Goal: Find specific page/section: Find specific page/section

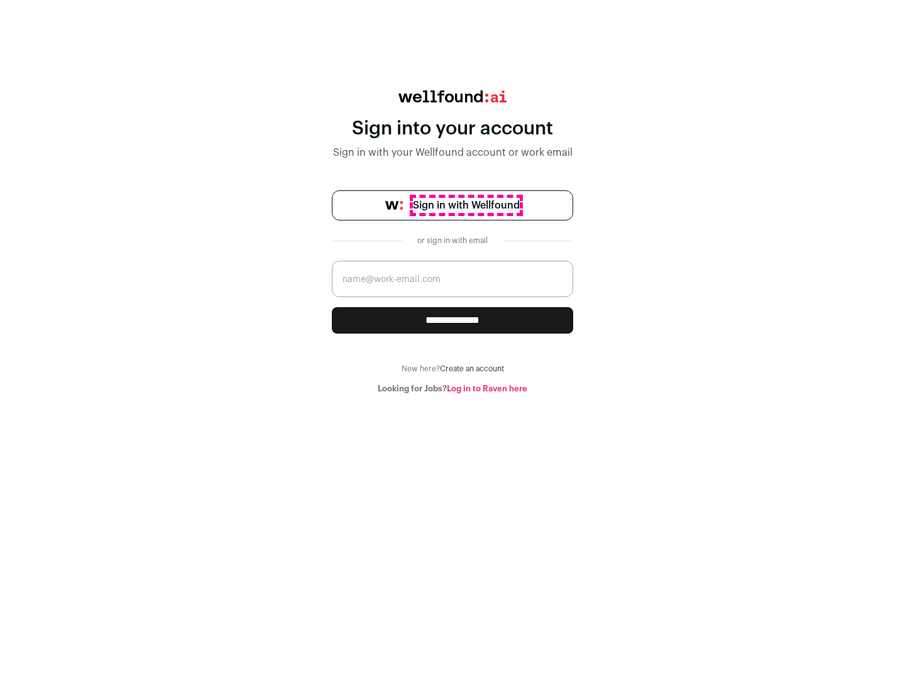
click at [466, 206] on span "Sign in with Wellfound" at bounding box center [466, 205] width 107 height 15
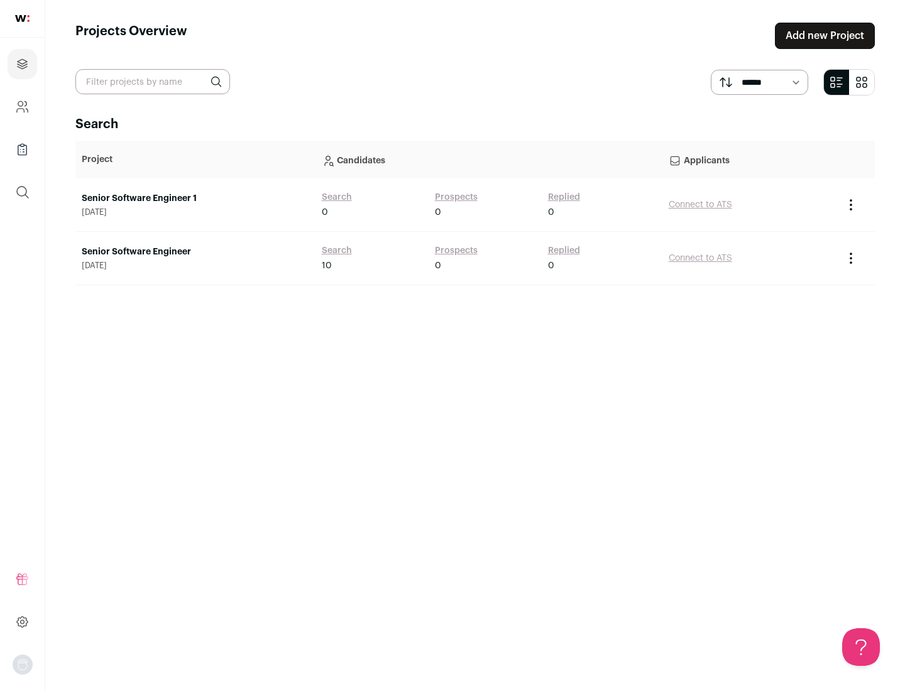
click at [195, 252] on link "Senior Software Engineer" at bounding box center [196, 252] width 228 height 13
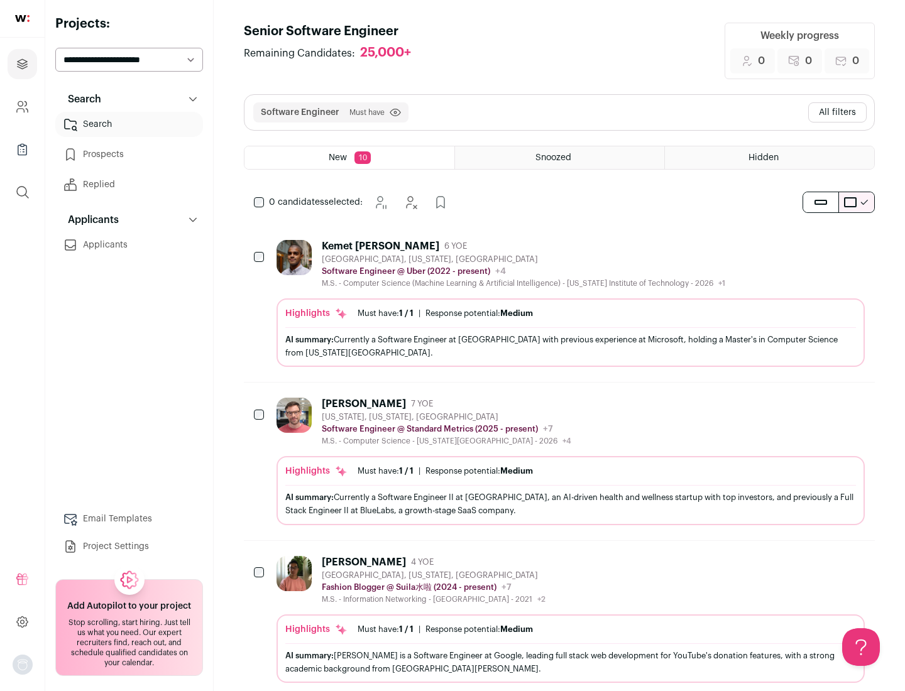
click at [559, 304] on div "Highlights Must have: 1 / 1 How many must haves have been fulfilled? | Response…" at bounding box center [571, 333] width 588 height 69
